Goal: Complete application form

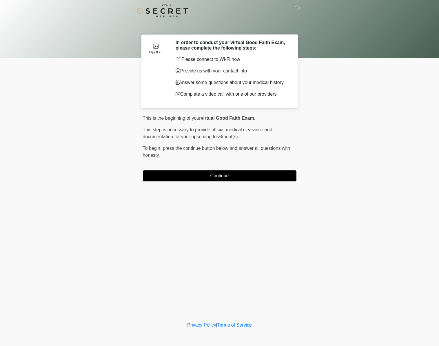
click at [349, 261] on body "‎ ‎ In order to conduct your virtual Good Faith Exam, please complete the follo…" at bounding box center [219, 173] width 439 height 346
drag, startPoint x: 174, startPoint y: 43, endPoint x: 294, endPoint y: 102, distance: 133.1
click at [294, 102] on section "In order to conduct your virtual Good Faith Exam, please complete the following…" at bounding box center [219, 71] width 156 height 74
click at [256, 62] on p "Please connect to Wi-Fi now" at bounding box center [231, 59] width 112 height 7
click at [219, 177] on button "Continue" at bounding box center [219, 175] width 153 height 11
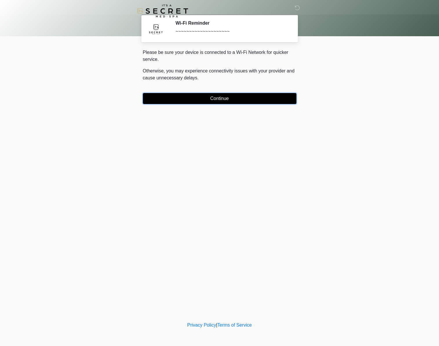
click at [241, 100] on button "Continue" at bounding box center [219, 98] width 153 height 11
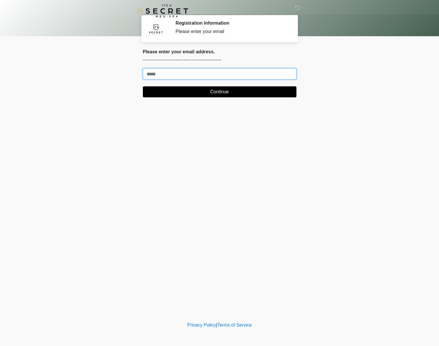
drag, startPoint x: 219, startPoint y: 75, endPoint x: 221, endPoint y: 79, distance: 4.0
click at [219, 75] on input "Where should we email your treatment plan?" at bounding box center [219, 73] width 153 height 11
drag, startPoint x: 247, startPoint y: 74, endPoint x: 247, endPoint y: 77, distance: 3.2
click at [247, 74] on input "Where should we email your treatment plan?" at bounding box center [219, 73] width 153 height 11
drag, startPoint x: 288, startPoint y: 120, endPoint x: 299, endPoint y: 113, distance: 12.6
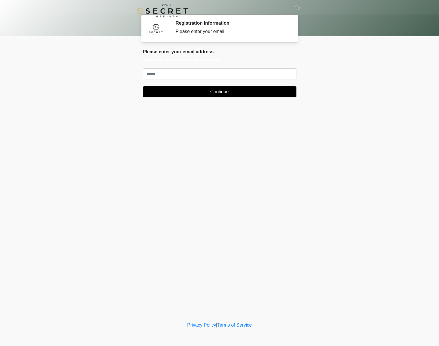
click at [288, 120] on div "‎ ‎ Registration Information Please enter your email Please connect to Wi-Fi no…" at bounding box center [220, 160] width 174 height 309
click at [225, 78] on input "Where should we email your treatment plan?" at bounding box center [219, 73] width 153 height 11
type input "*"
type input "**********"
click at [205, 89] on button "Continue" at bounding box center [219, 91] width 153 height 11
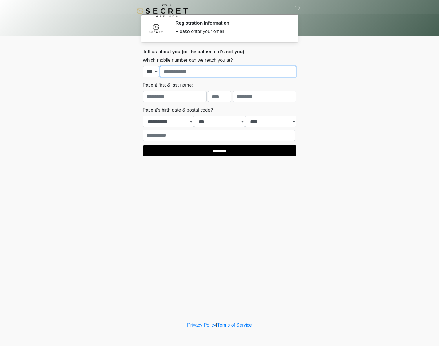
drag, startPoint x: 172, startPoint y: 72, endPoint x: 200, endPoint y: 85, distance: 30.7
click at [200, 85] on form "**********" at bounding box center [219, 102] width 153 height 107
drag, startPoint x: 99, startPoint y: 158, endPoint x: 113, endPoint y: 154, distance: 14.3
click at [100, 157] on body "‎ ‎ Registration Information Please enter your email Please connect to Wi-Fi no…" at bounding box center [219, 173] width 439 height 346
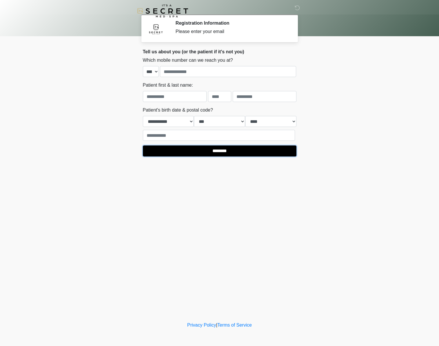
click at [221, 151] on input "********" at bounding box center [219, 150] width 153 height 11
click at [362, 168] on body "‎ ‎ Registration Information Please enter your email Please connect to Wi-Fi no…" at bounding box center [219, 173] width 439 height 346
click at [297, 7] on icon at bounding box center [296, 7] width 5 height 5
